Goal: Check status: Check status

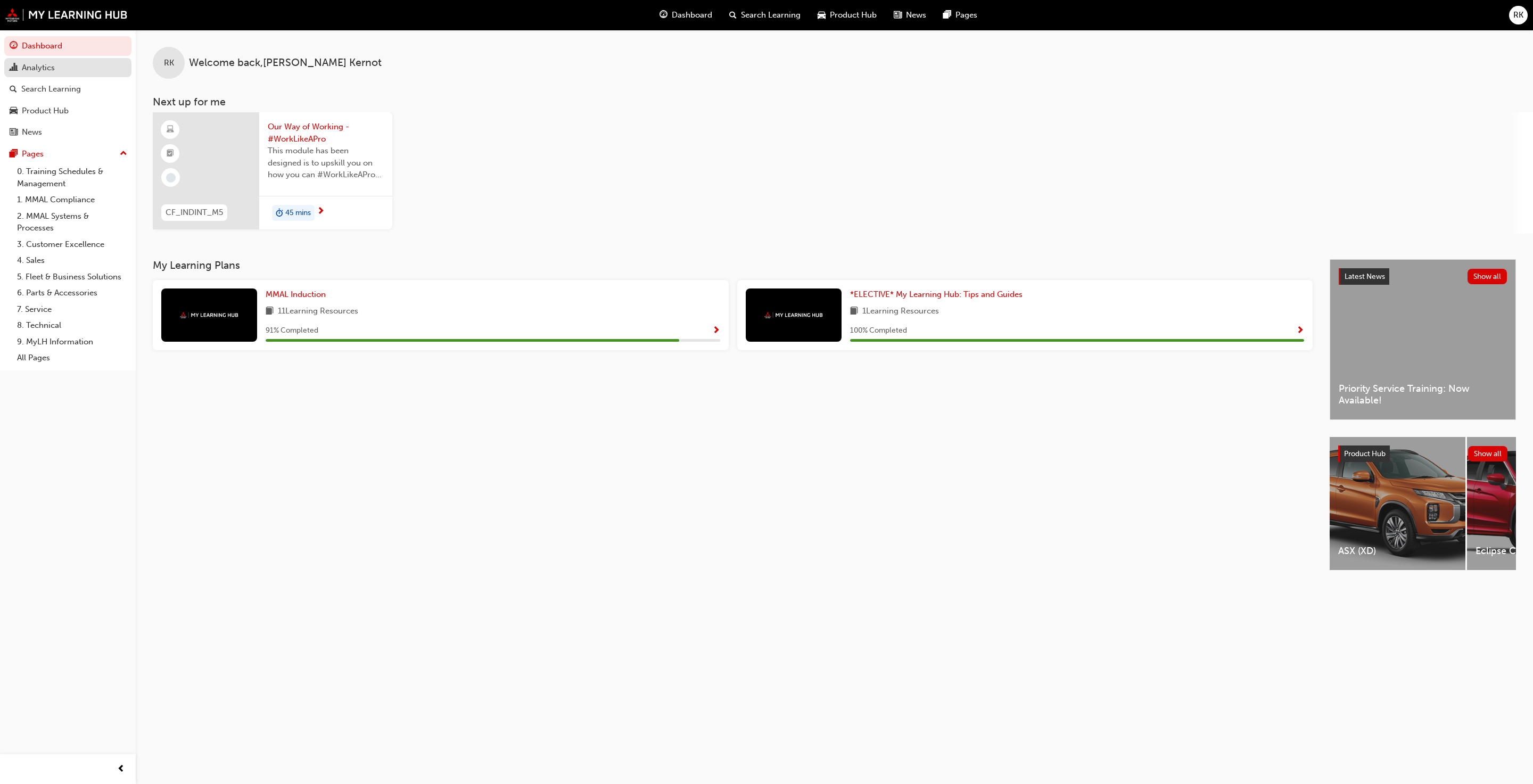
click at [36, 67] on div "Analytics" at bounding box center [38, 67] width 33 height 12
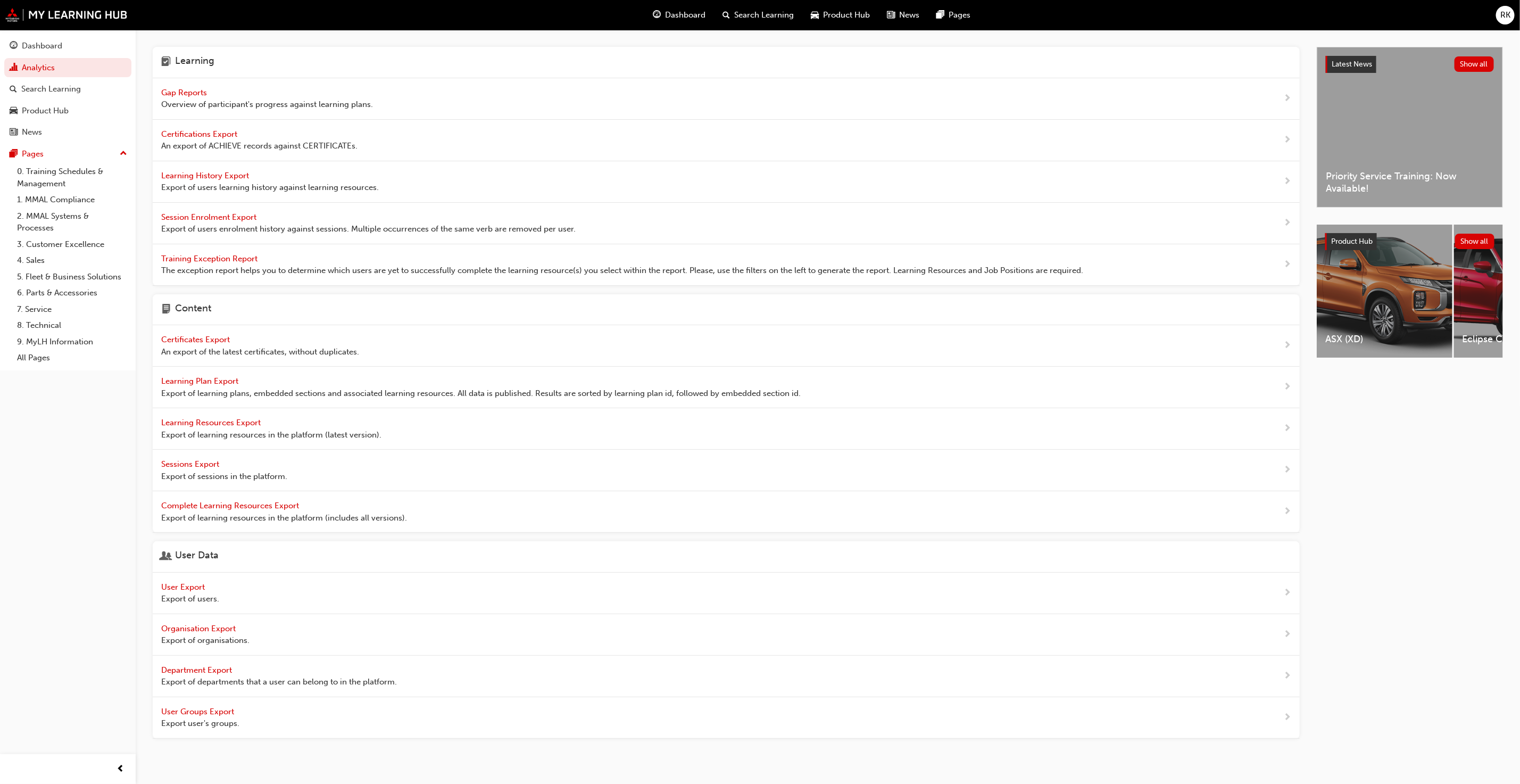
click at [170, 94] on span "Gap Reports" at bounding box center [185, 92] width 48 height 10
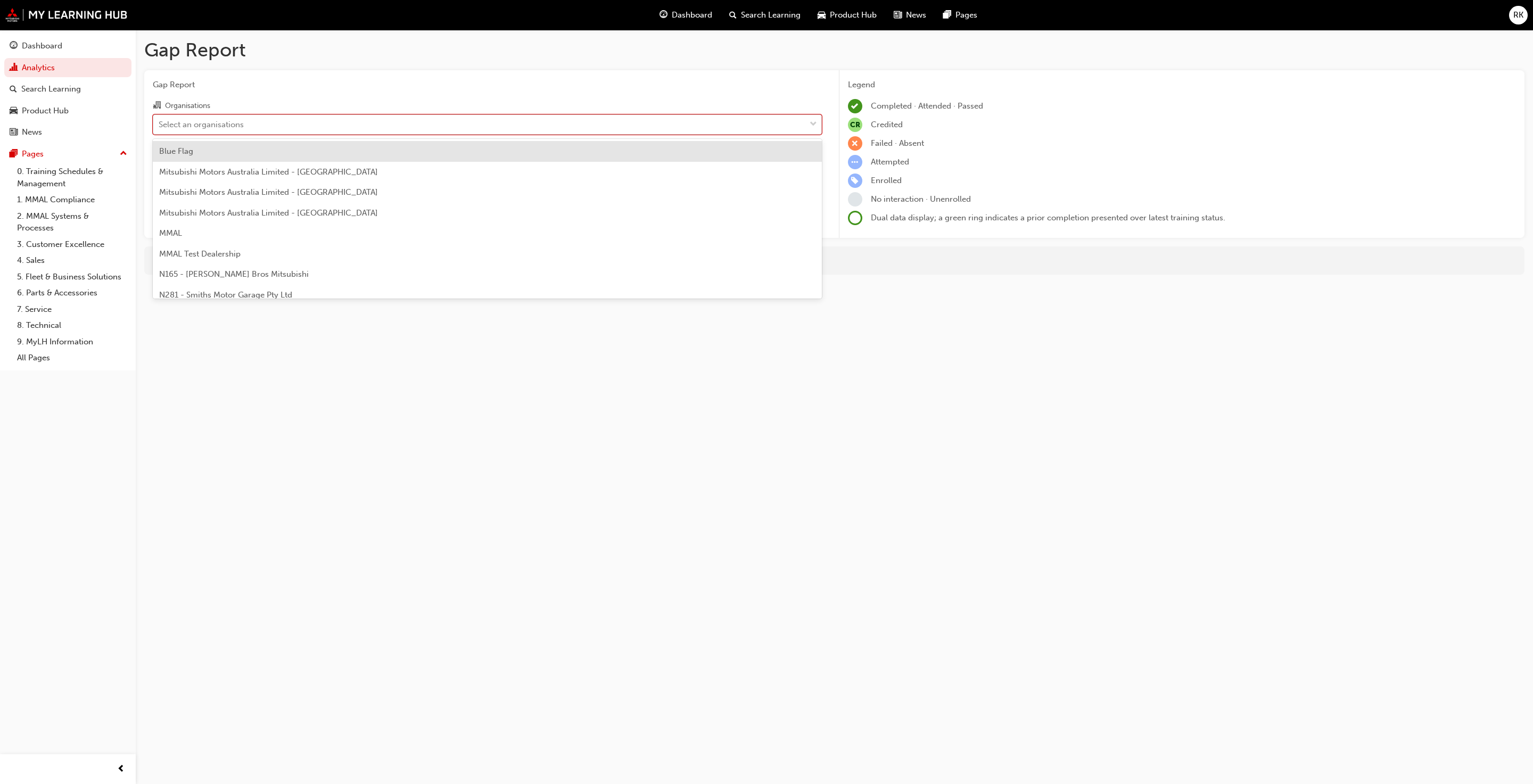
click at [200, 118] on div "Select an organisations" at bounding box center [201, 124] width 86 height 12
click at [160, 119] on input "Organisations option Blue Flag focused, 1 of 202. 202 results available. Use Up…" at bounding box center [159, 123] width 1 height 9
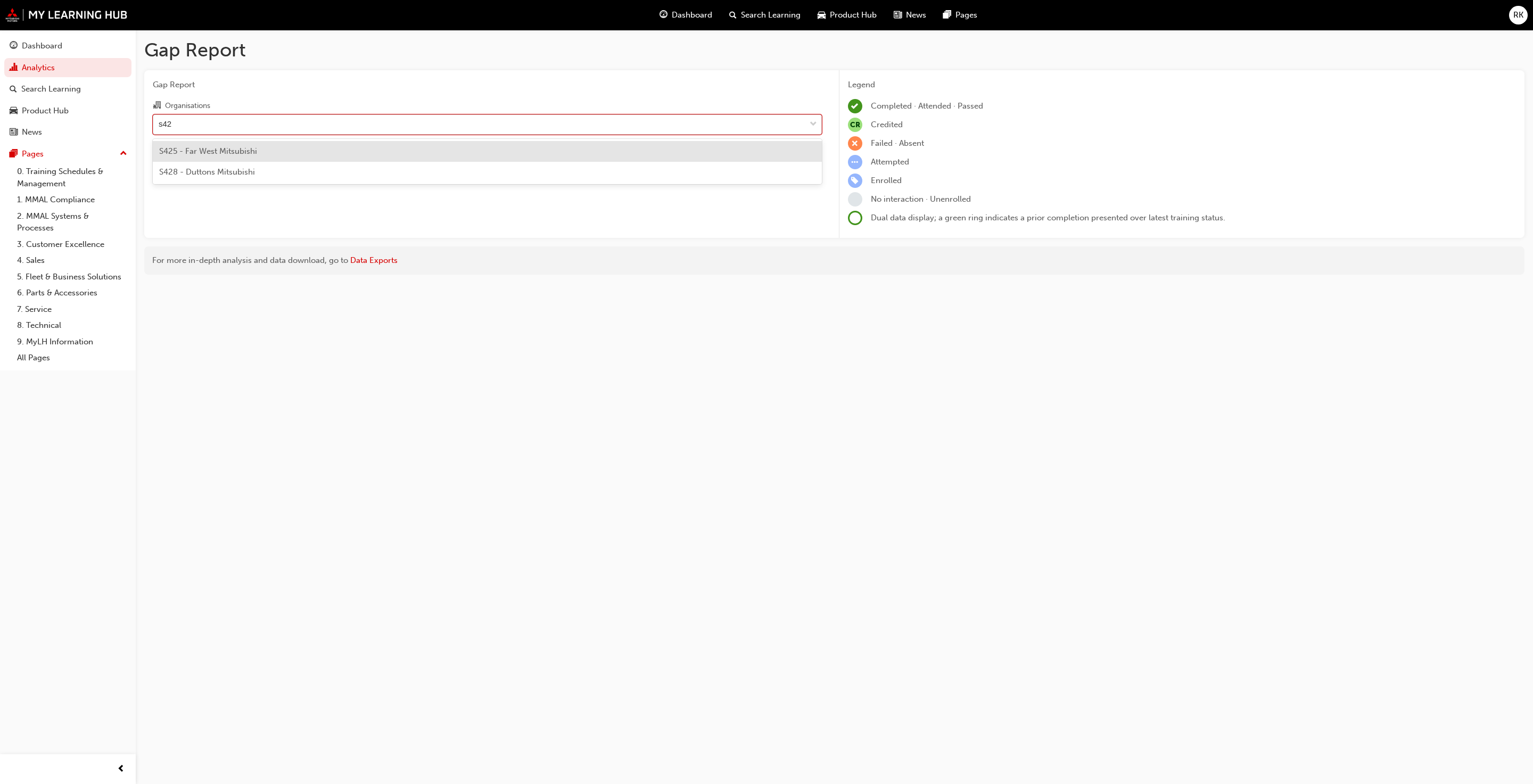
type input "s428"
click at [245, 162] on div "Select a learning plan" at bounding box center [479, 168] width 652 height 18
click at [160, 163] on input "Learning Plan Select a learning plan" at bounding box center [159, 167] width 1 height 9
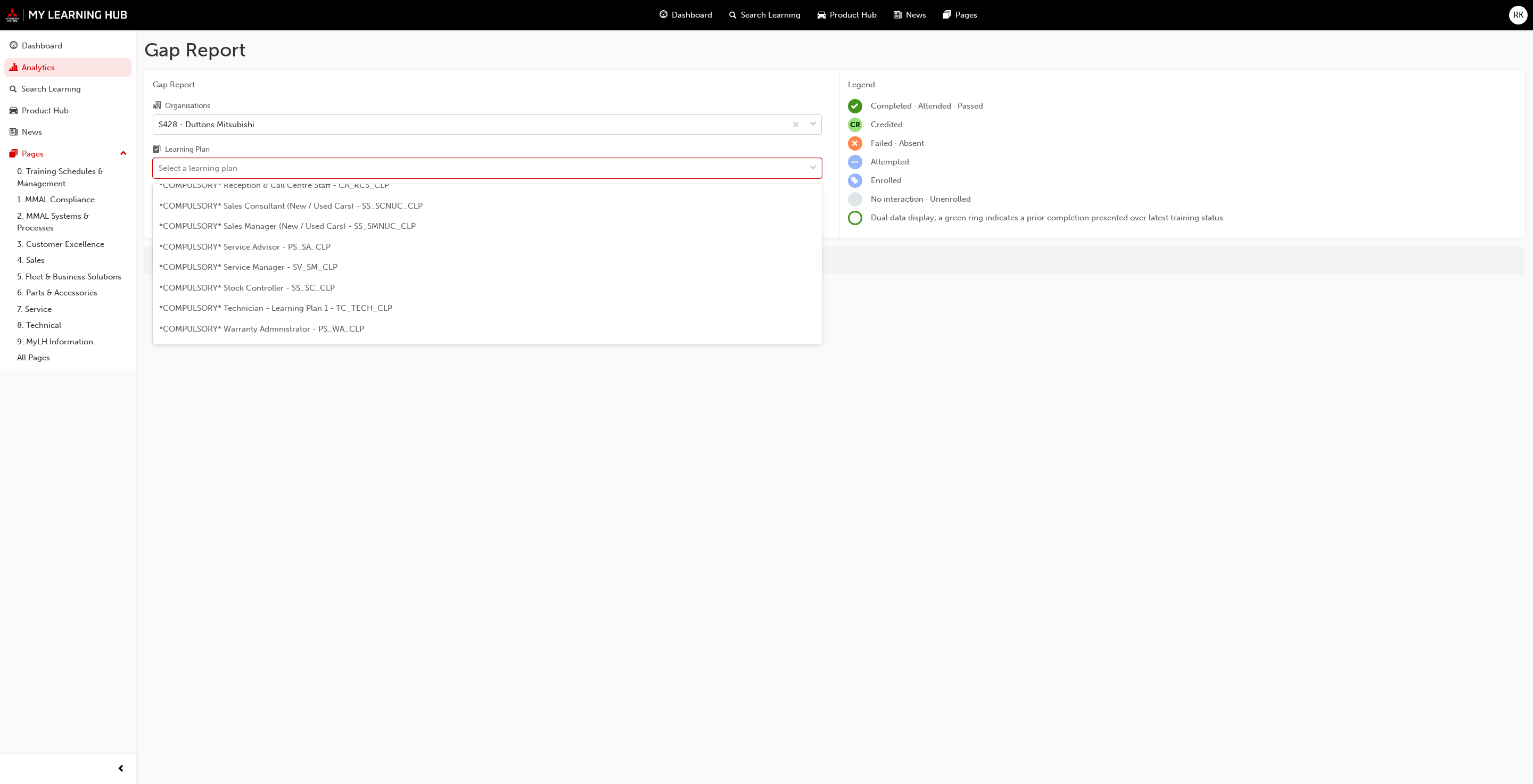
scroll to position [319, 0]
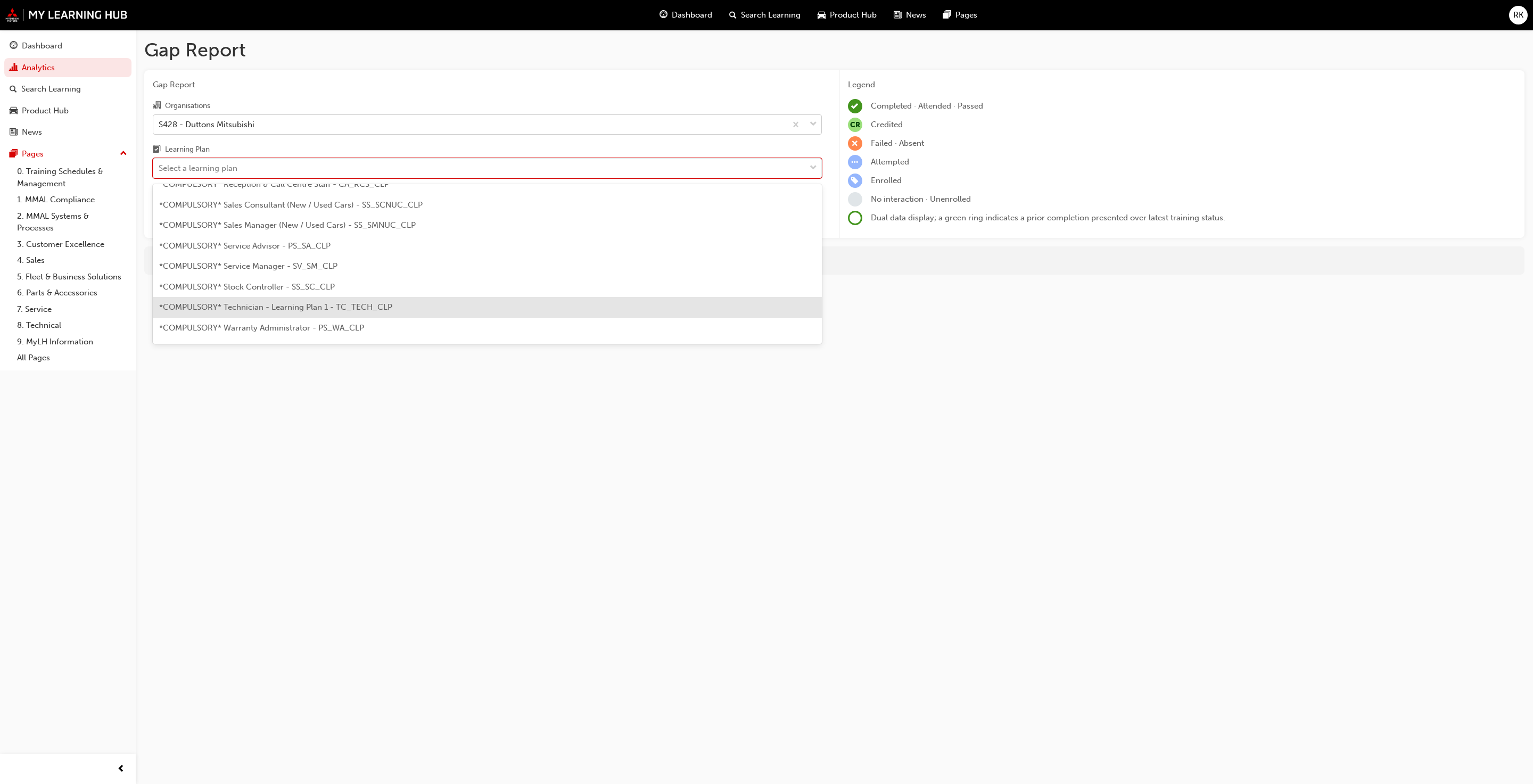
click at [265, 307] on span "*COMPULSORY* Technician - Learning Plan 1 - TC_TECH_CLP" at bounding box center [276, 307] width 234 height 10
